Goal: Transaction & Acquisition: Download file/media

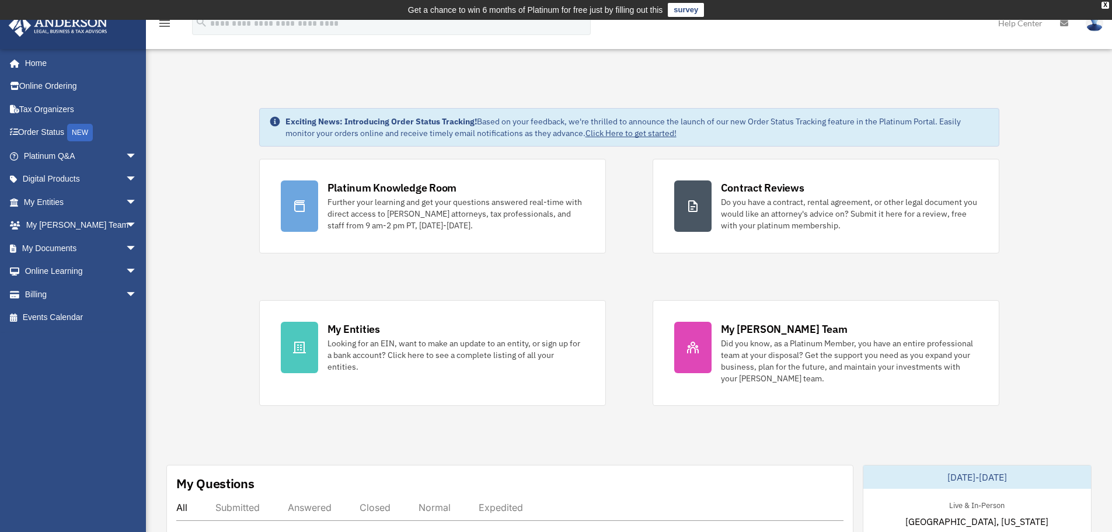
scroll to position [11457, 0]
click at [51, 247] on link "My Documents arrow_drop_down" at bounding box center [81, 247] width 147 height 23
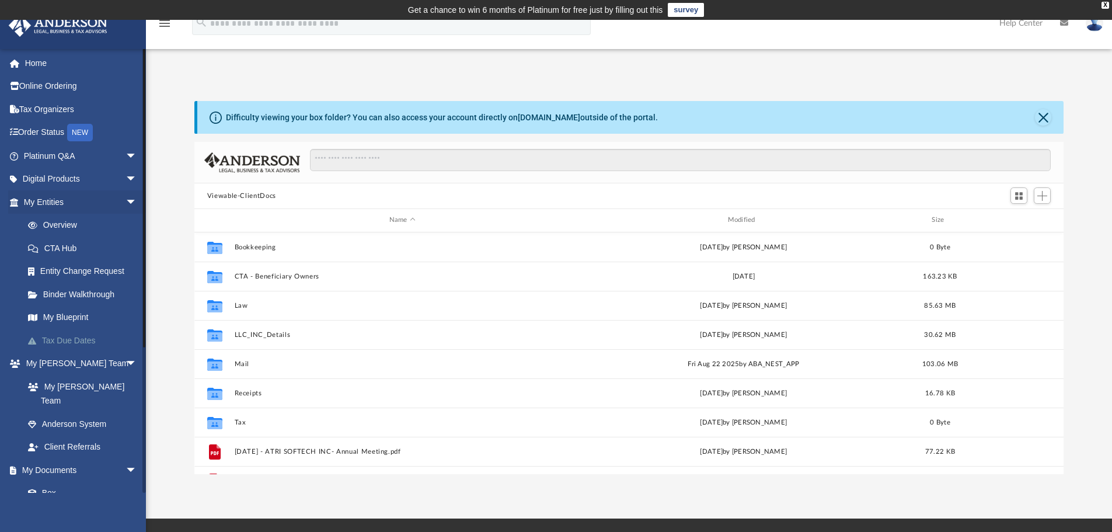
scroll to position [257, 861]
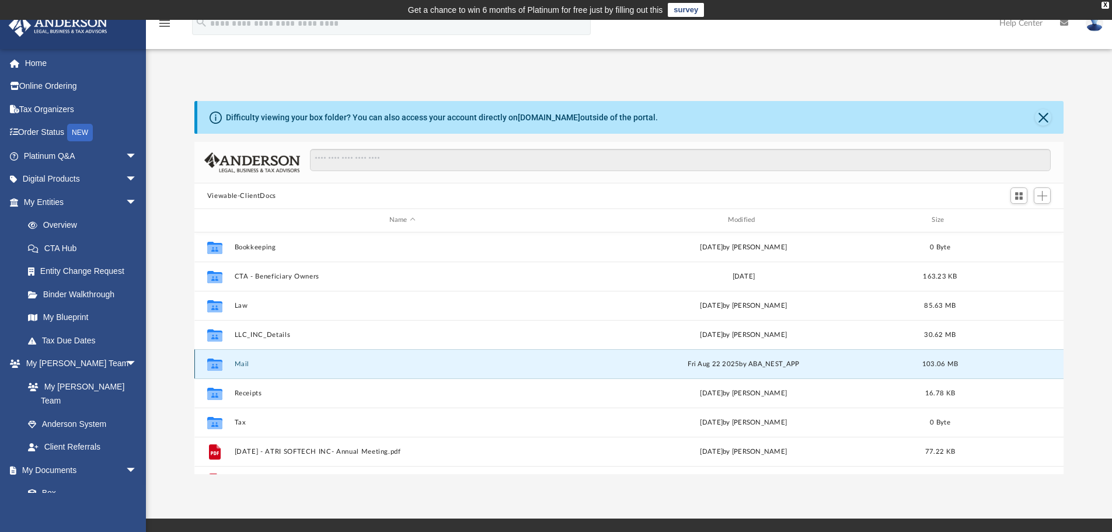
click at [238, 363] on button "Mail" at bounding box center [402, 364] width 336 height 8
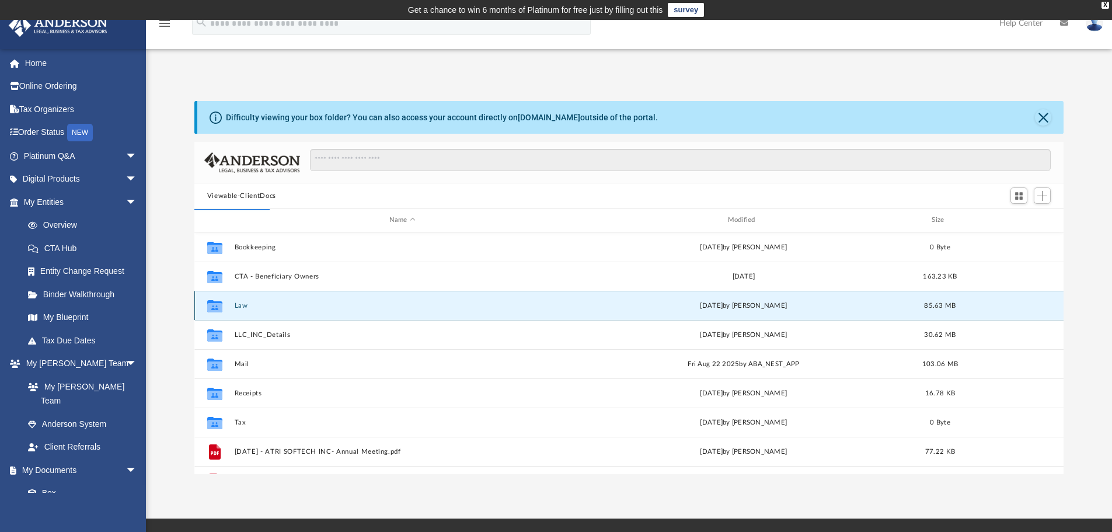
click at [238, 306] on button "Law" at bounding box center [402, 306] width 336 height 8
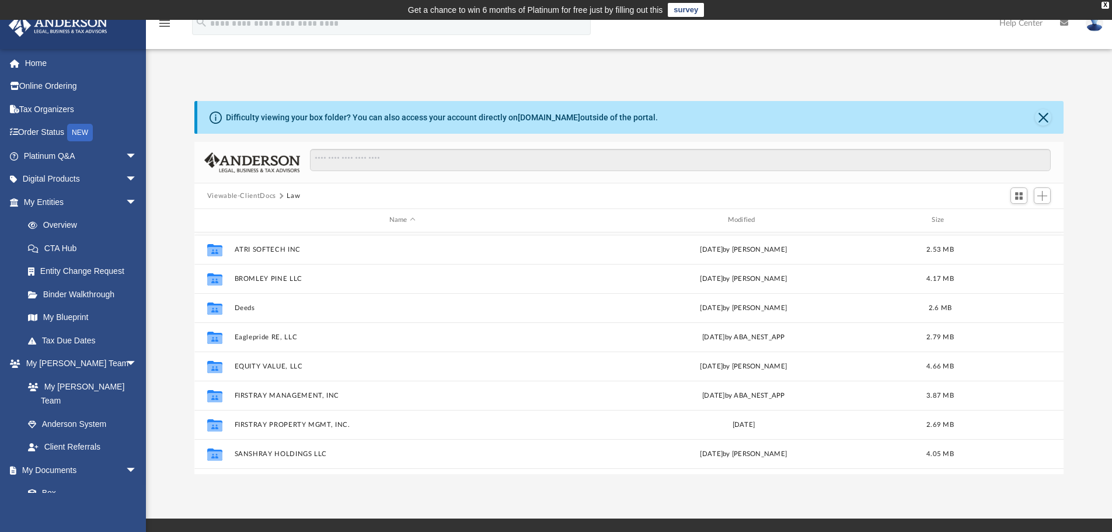
scroll to position [261, 0]
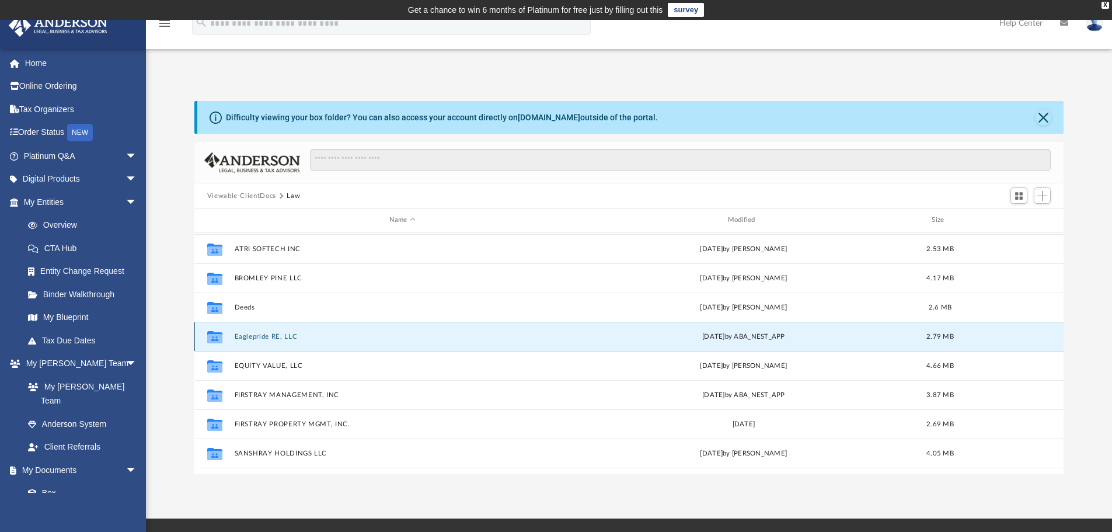
click at [237, 337] on button "Eaglepride RE, LLC" at bounding box center [402, 337] width 336 height 8
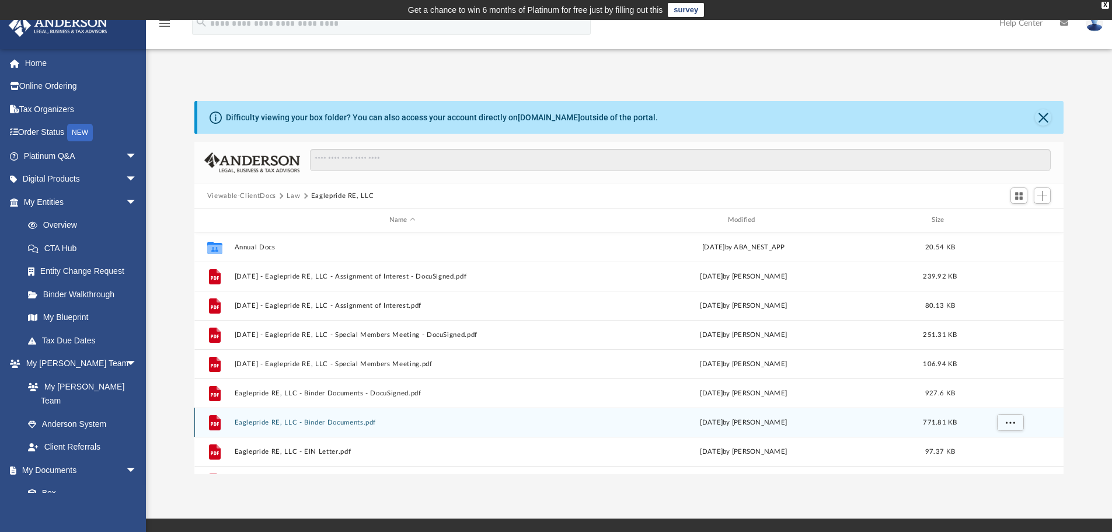
scroll to position [50, 0]
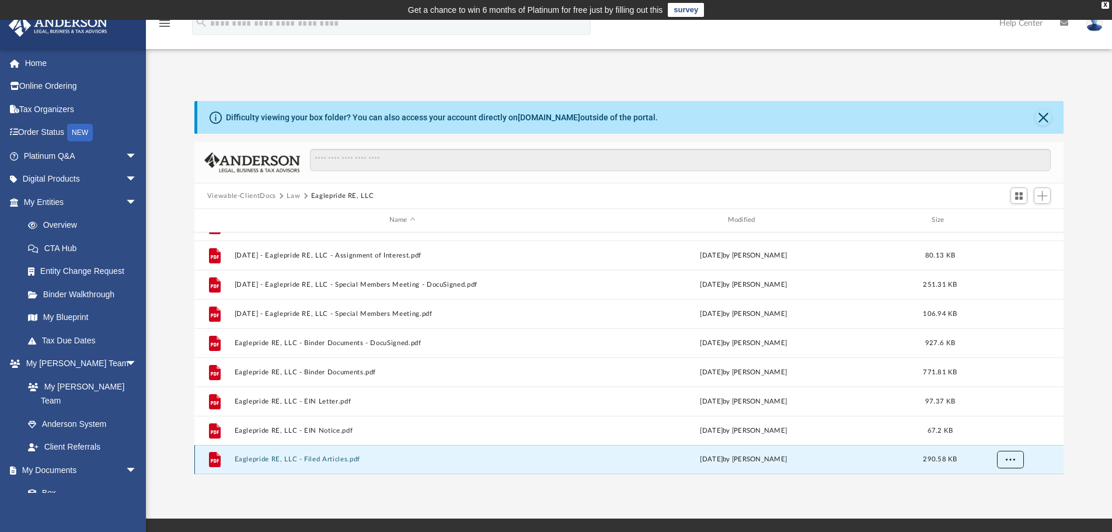
click at [1012, 457] on span "More options" at bounding box center [1009, 459] width 9 height 6
click at [1012, 432] on li "Download" at bounding box center [1000, 434] width 34 height 12
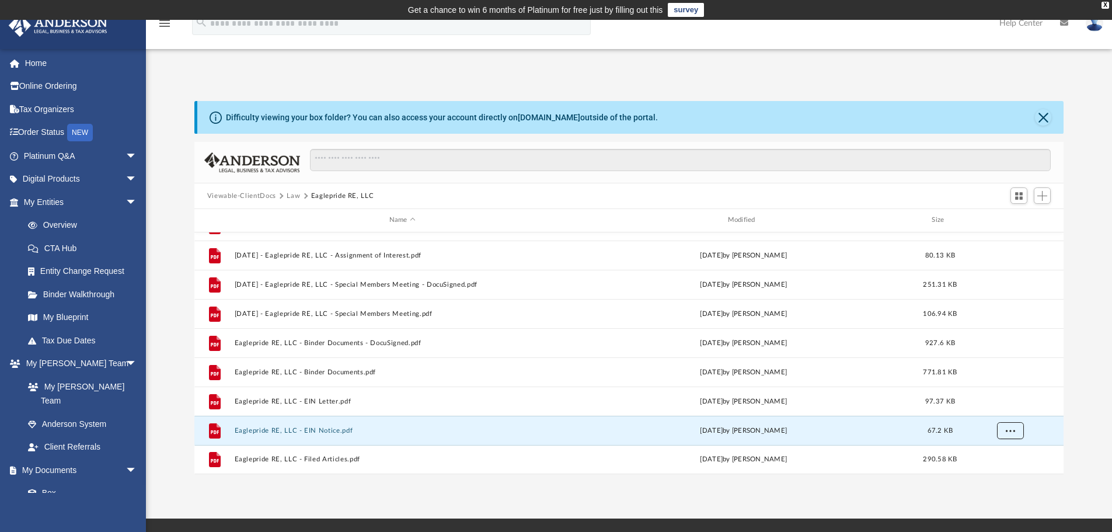
click at [1012, 432] on span "More options" at bounding box center [1009, 430] width 9 height 6
click at [996, 406] on li "Download" at bounding box center [1000, 405] width 34 height 12
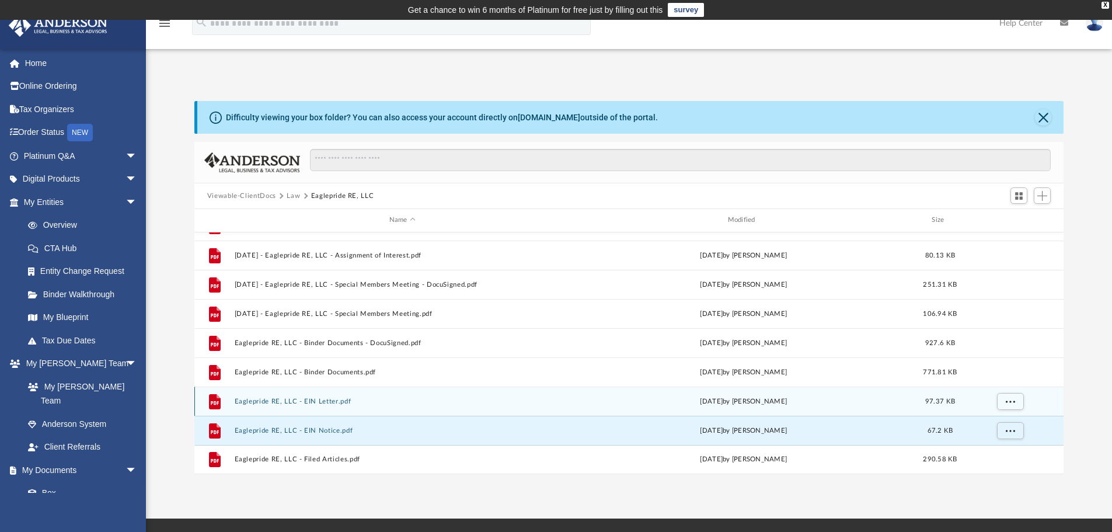
click at [858, 390] on div "File Eaglepride RE, LLC - EIN Letter.pdf Tue Mar 14 2023 by Cat Hernandez Sarmi…" at bounding box center [629, 400] width 870 height 29
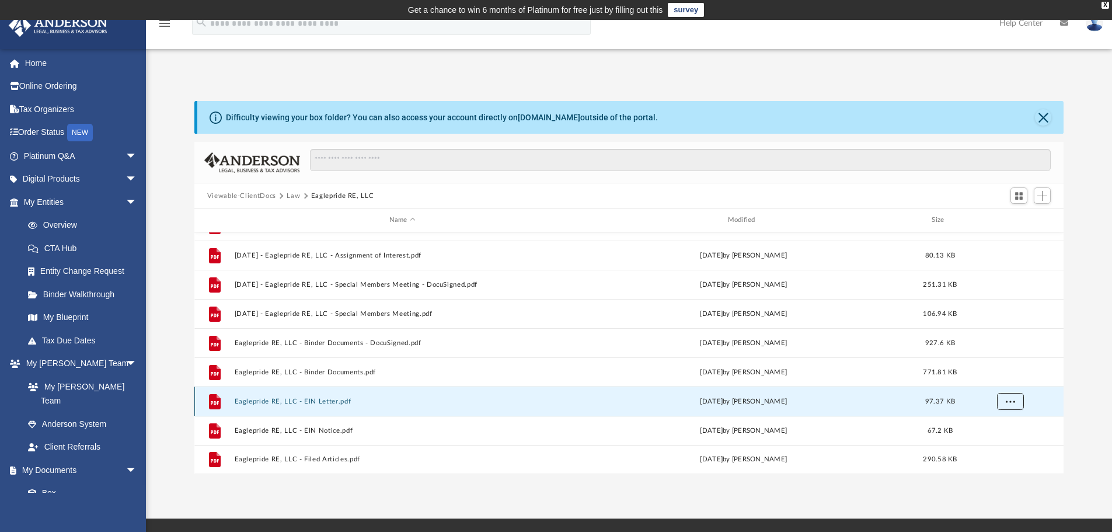
click at [1008, 400] on span "More options" at bounding box center [1009, 401] width 9 height 6
click at [1006, 442] on li "Download" at bounding box center [1000, 443] width 34 height 12
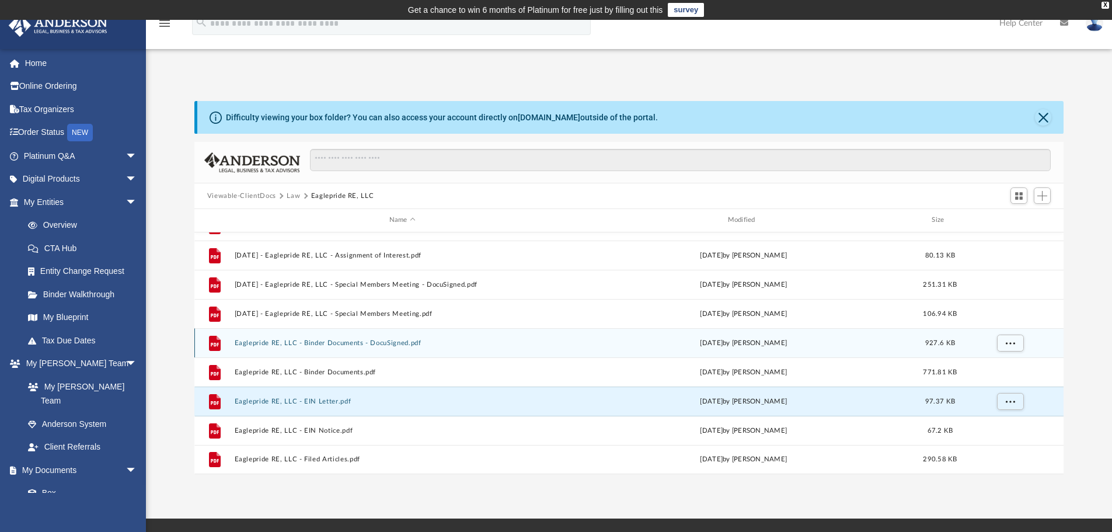
click at [291, 350] on div "File Eaglepride RE, LLC - Binder Documents - DocuSigned.pdf Thu Dec 8 2022 by M…" at bounding box center [629, 342] width 870 height 29
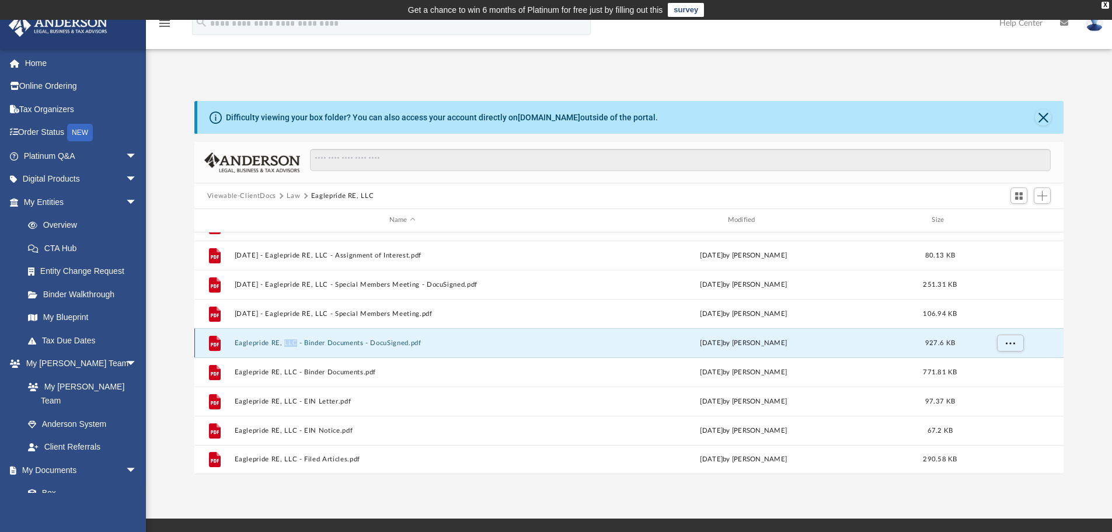
type textarea "***"
click at [291, 350] on div "File Eaglepride RE, LLC - Binder Documents - DocuSigned.pdf Thu Dec 8 2022 by M…" at bounding box center [629, 342] width 870 height 29
click at [1009, 341] on span "More options" at bounding box center [1009, 342] width 9 height 6
click at [1002, 384] on li "Download" at bounding box center [1000, 385] width 34 height 12
